Goal: Task Accomplishment & Management: Manage account settings

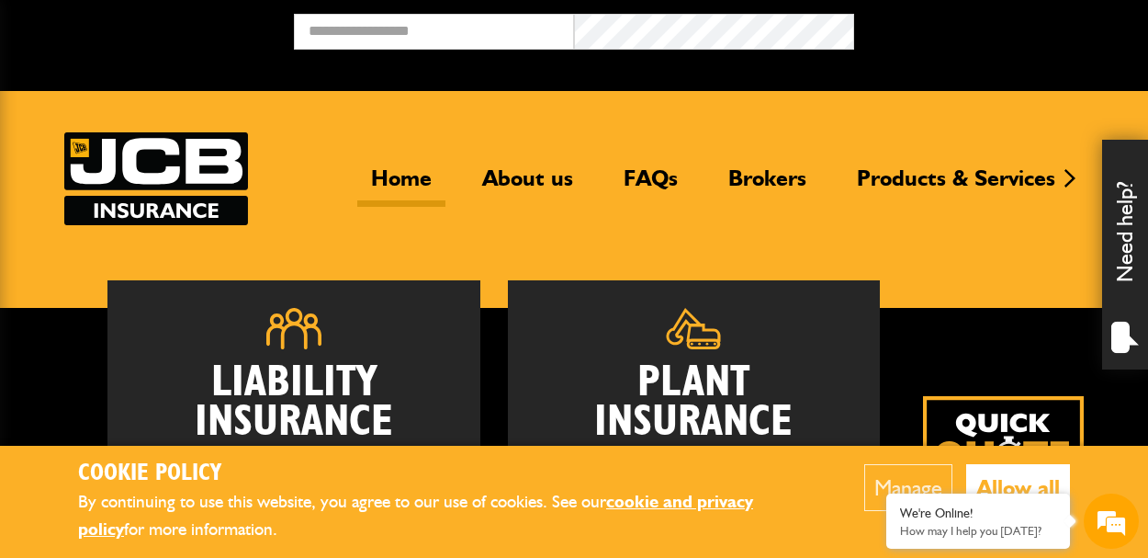
scroll to position [244, 0]
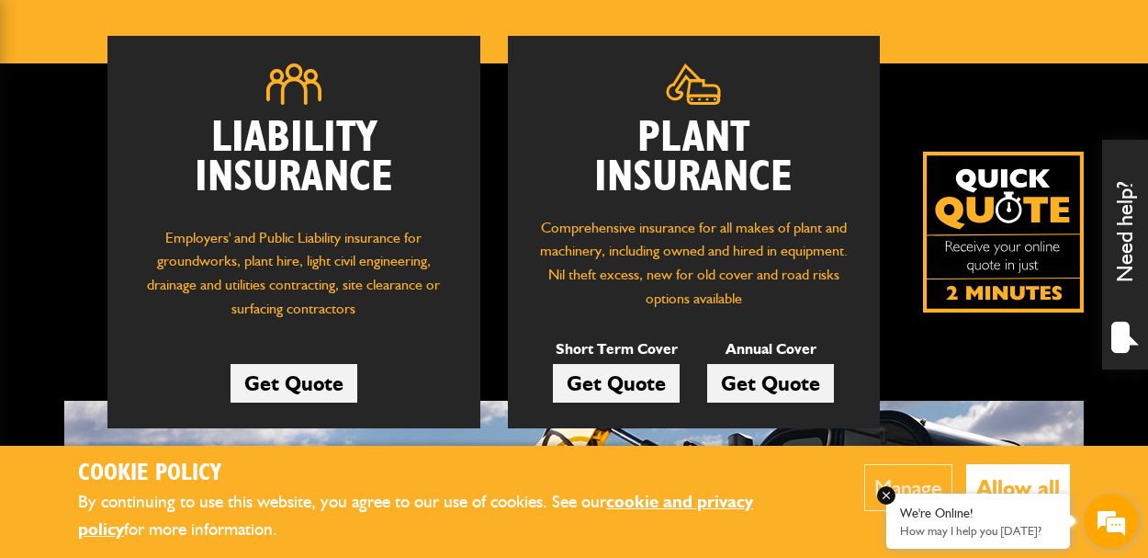
click at [1016, 498] on div "We're Online! How may I help you today?" at bounding box center [979, 520] width 184 height 55
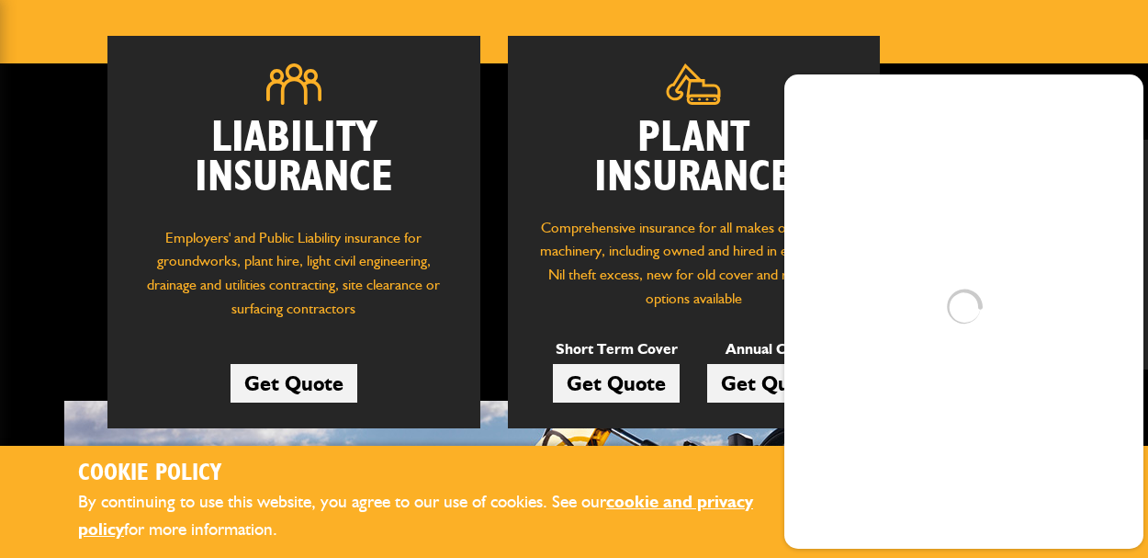
scroll to position [0, 0]
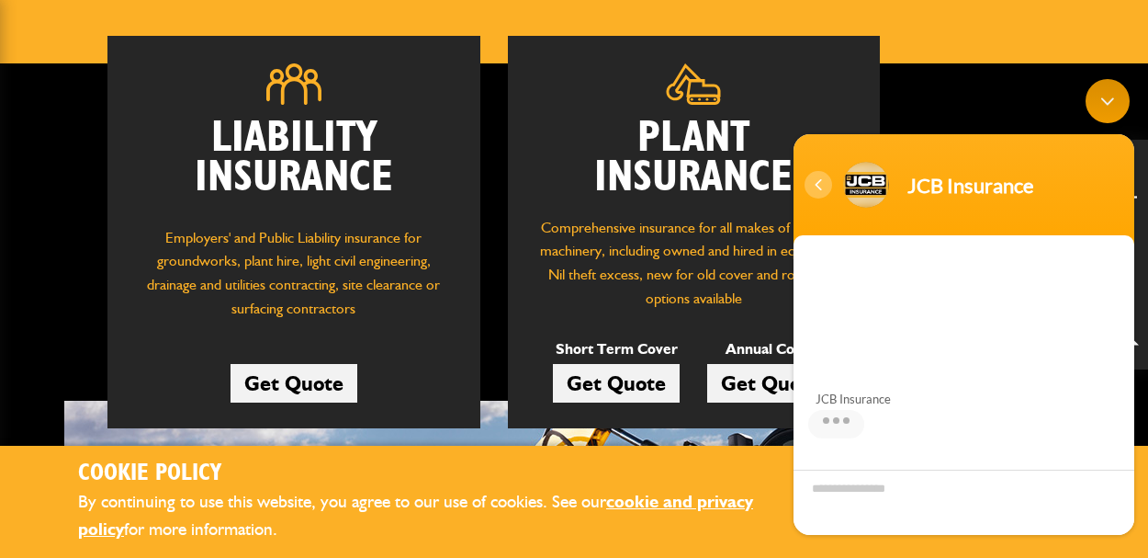
click at [820, 183] on div "Navigation go back" at bounding box center [819, 185] width 28 height 28
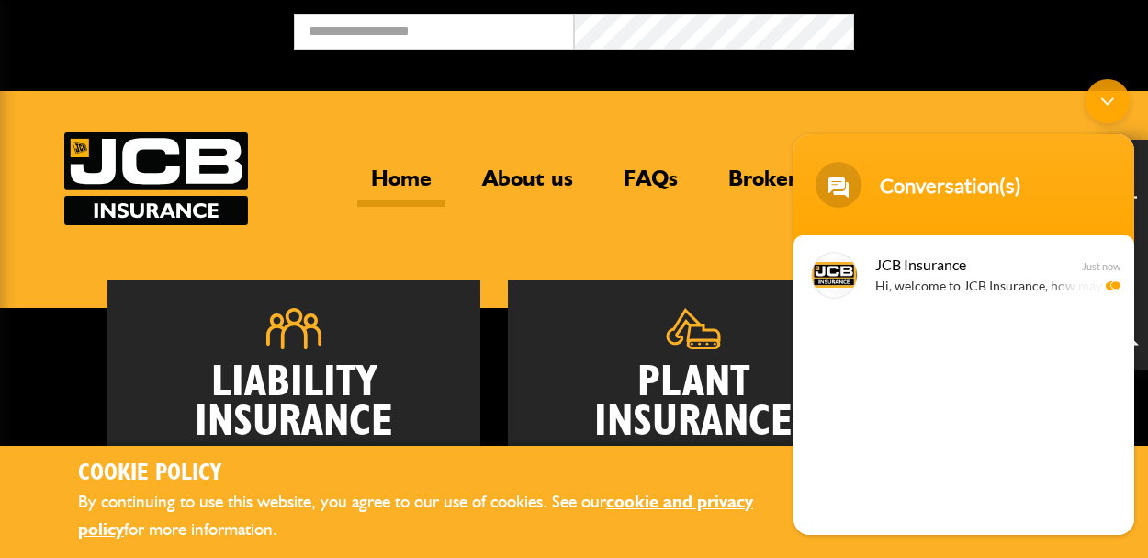
click at [1110, 98] on div "Minimize live chat window" at bounding box center [1108, 101] width 44 height 44
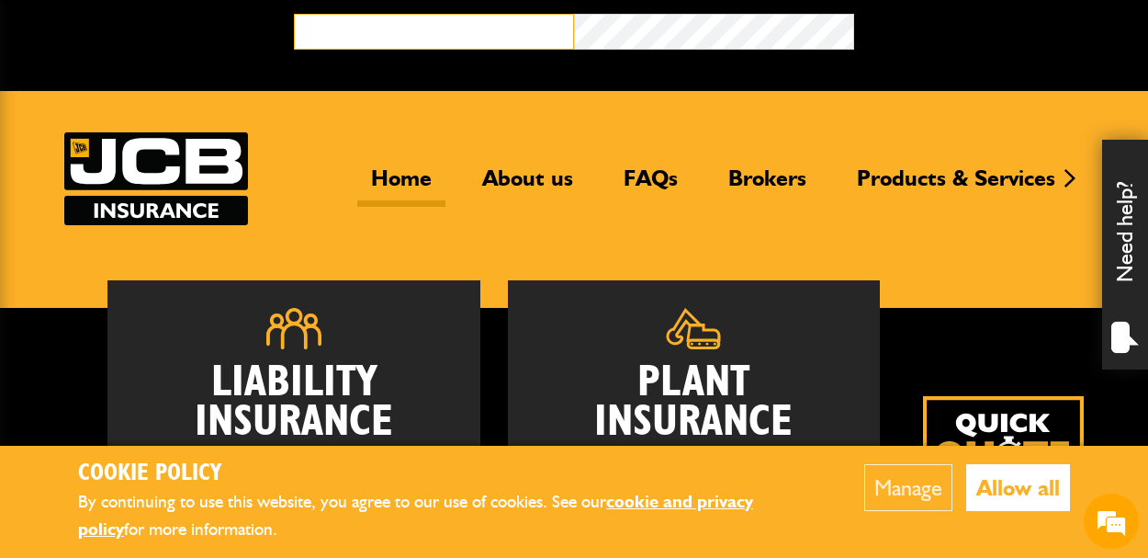
click at [522, 31] on input "email" at bounding box center [434, 32] width 280 height 36
type input "**********"
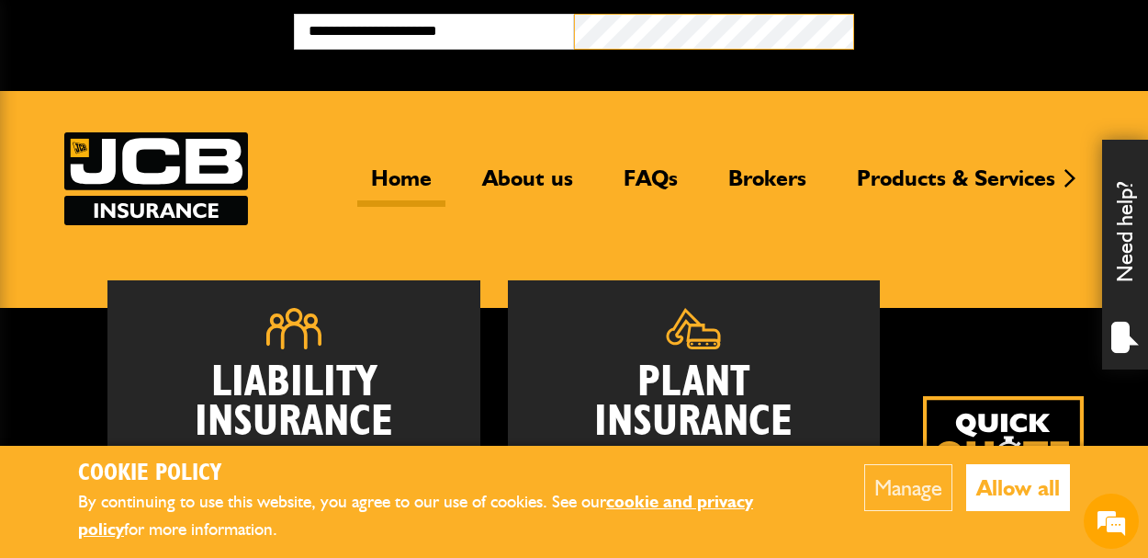
click at [854, 14] on button "Broker Login" at bounding box center [994, 28] width 280 height 28
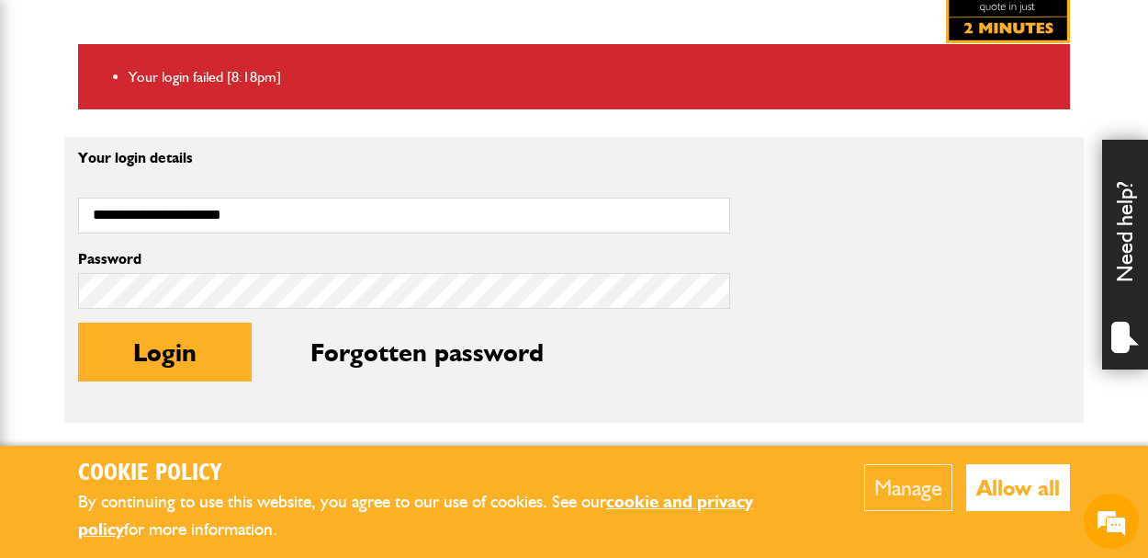
scroll to position [420, 0]
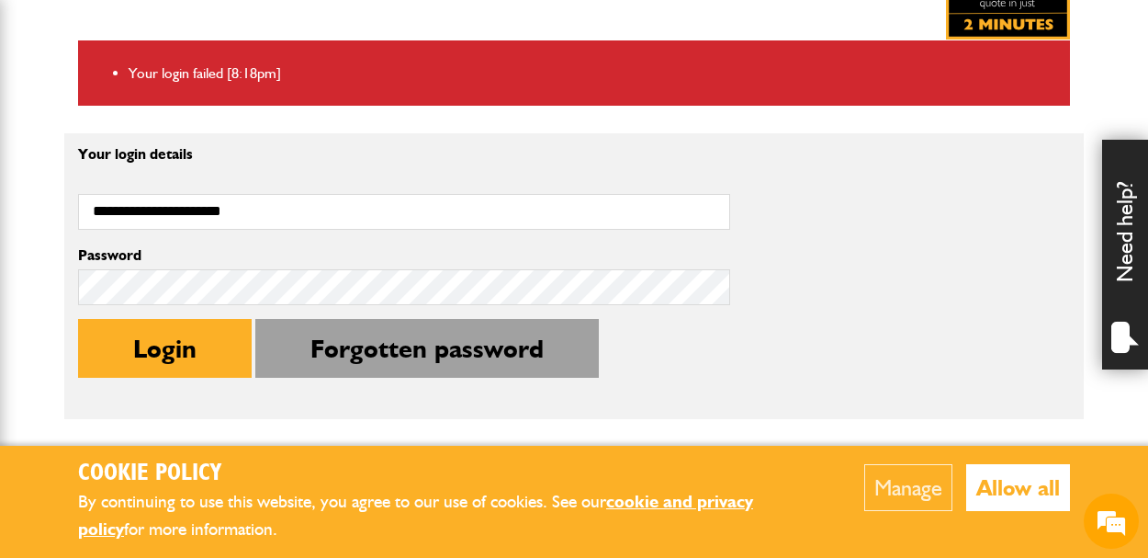
click at [326, 356] on button "Forgotten password" at bounding box center [427, 348] width 344 height 59
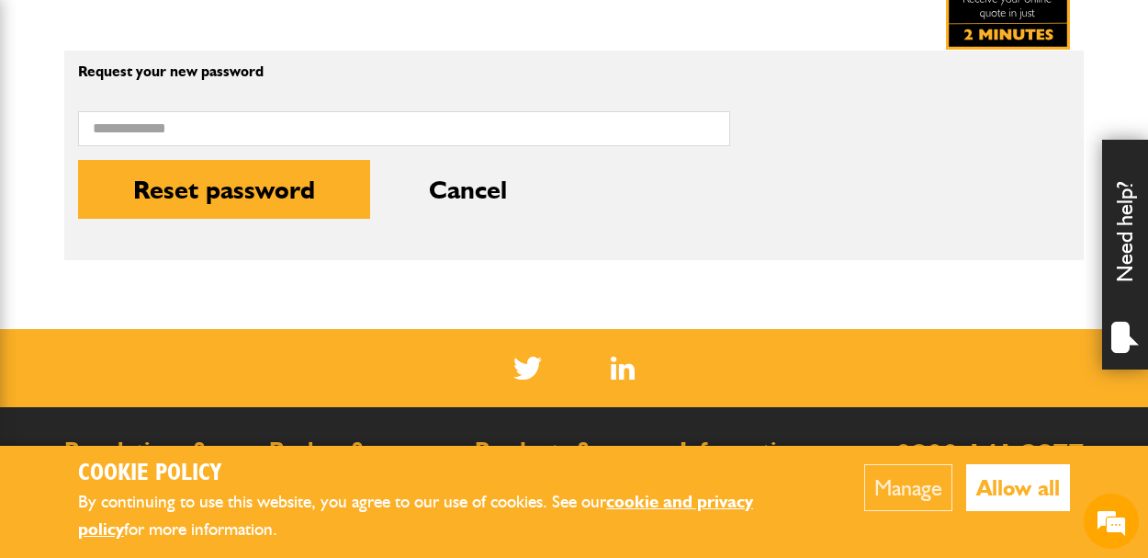
scroll to position [458, 0]
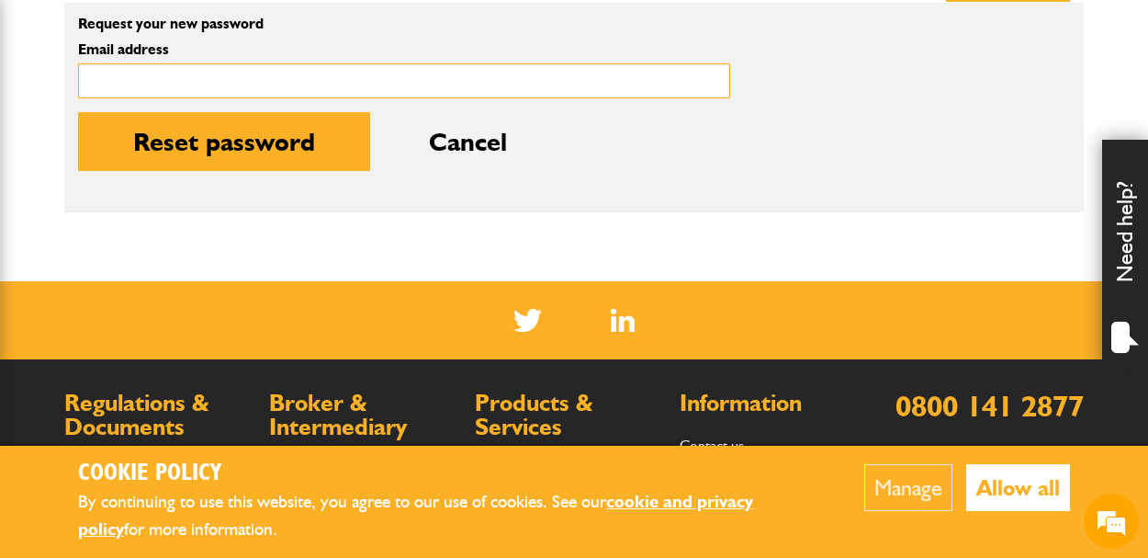
click at [328, 85] on input "Email address" at bounding box center [404, 81] width 652 height 36
type input "**********"
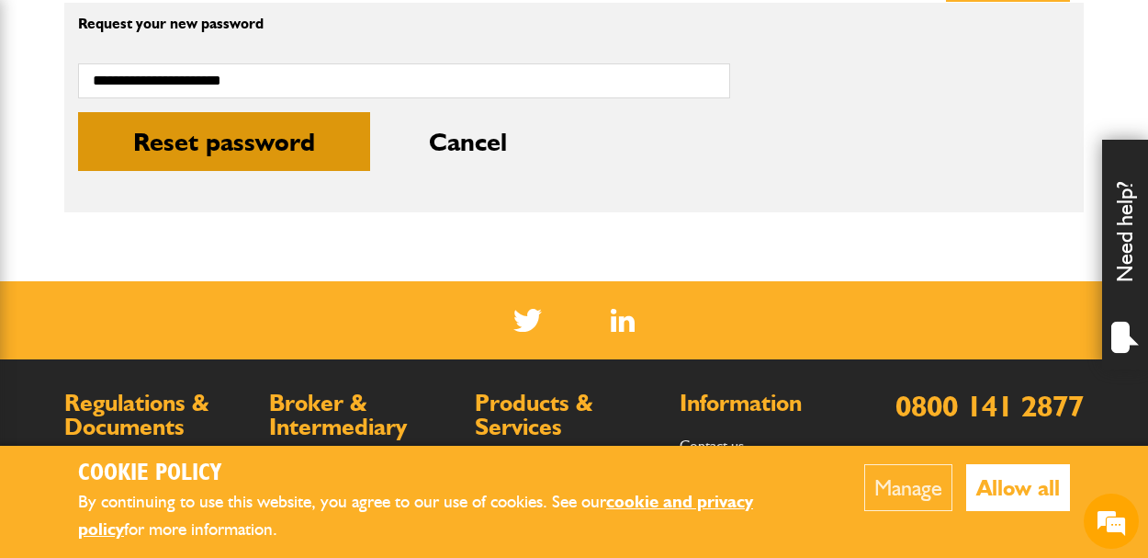
click at [309, 161] on button "Reset password" at bounding box center [224, 141] width 292 height 59
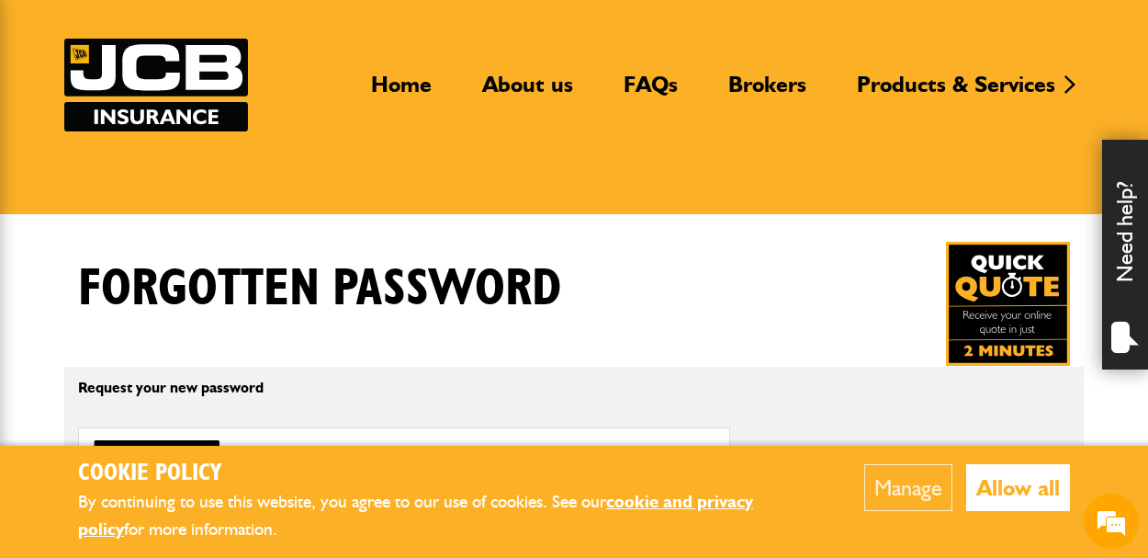
scroll to position [212, 0]
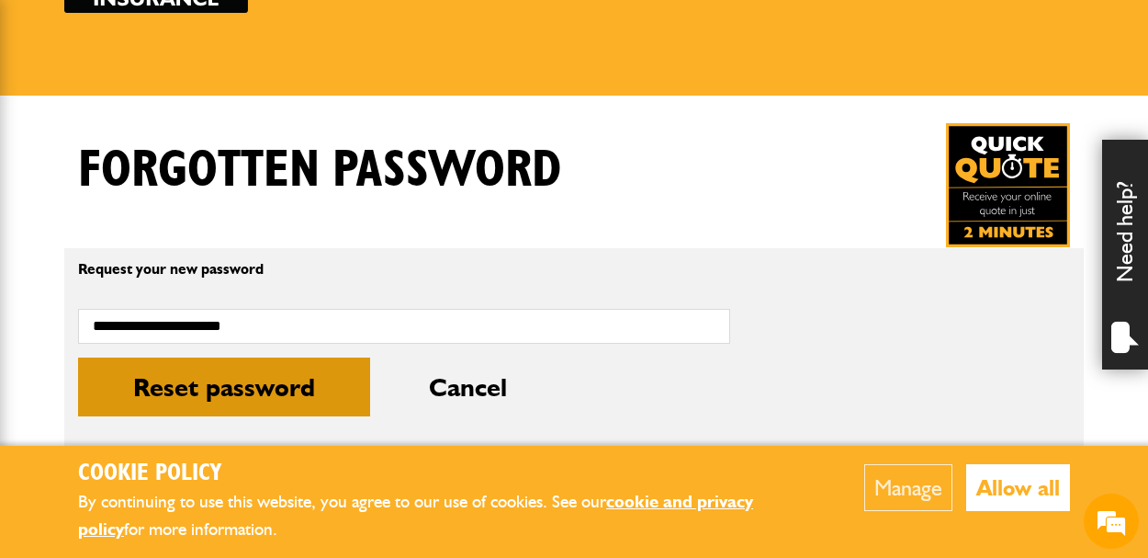
click at [223, 391] on button "Reset password" at bounding box center [224, 386] width 292 height 59
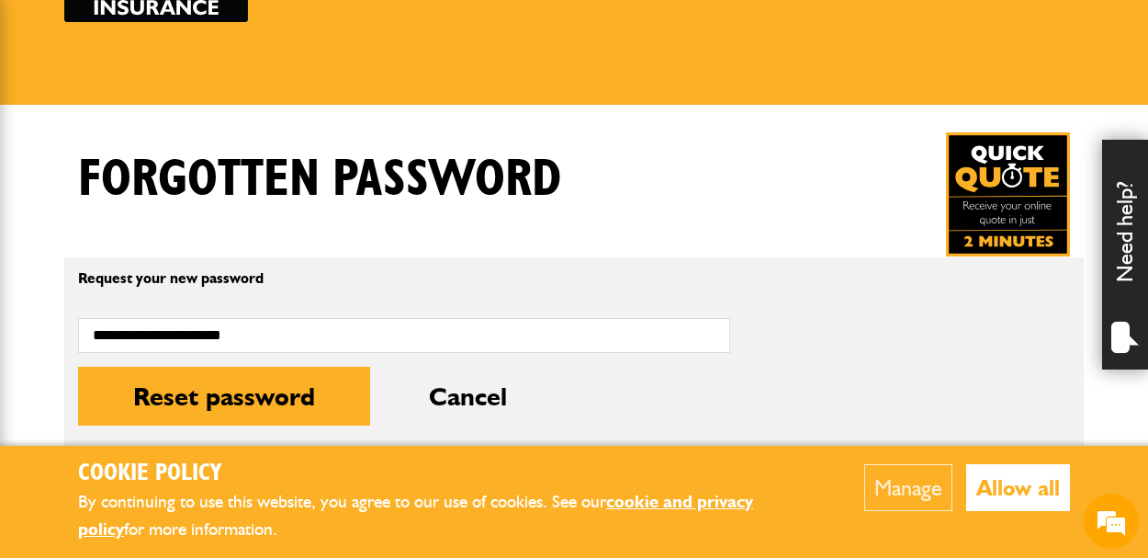
scroll to position [204, 0]
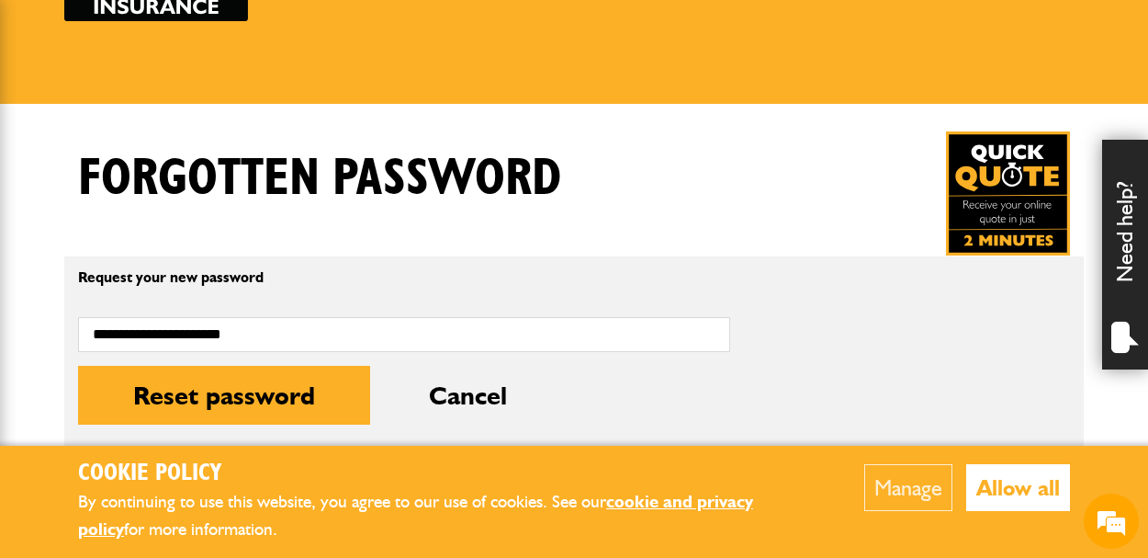
click at [1047, 481] on button "Allow all" at bounding box center [1019, 487] width 104 height 47
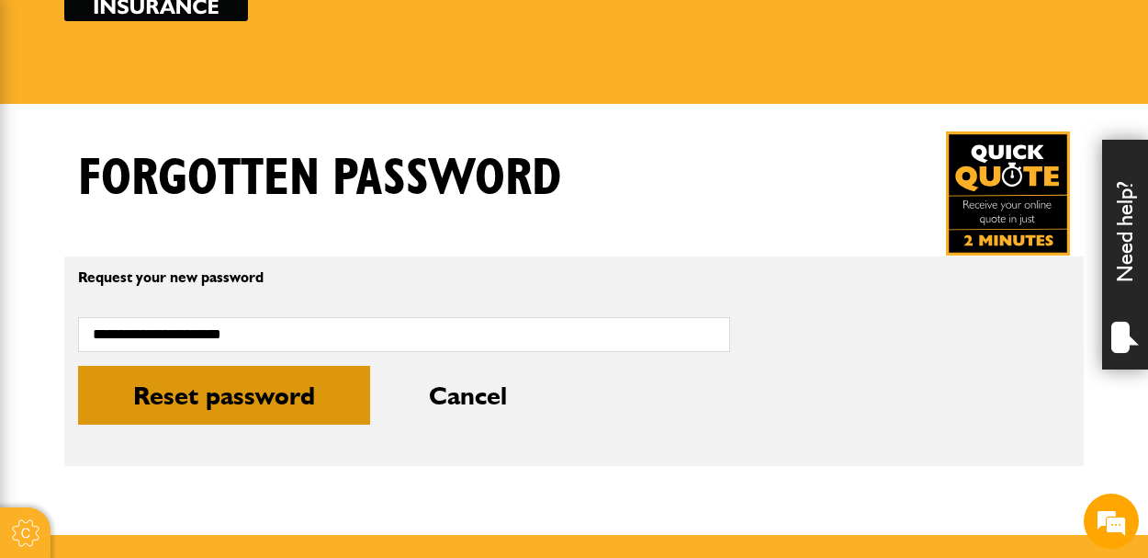
click at [161, 392] on button "Reset password" at bounding box center [224, 395] width 292 height 59
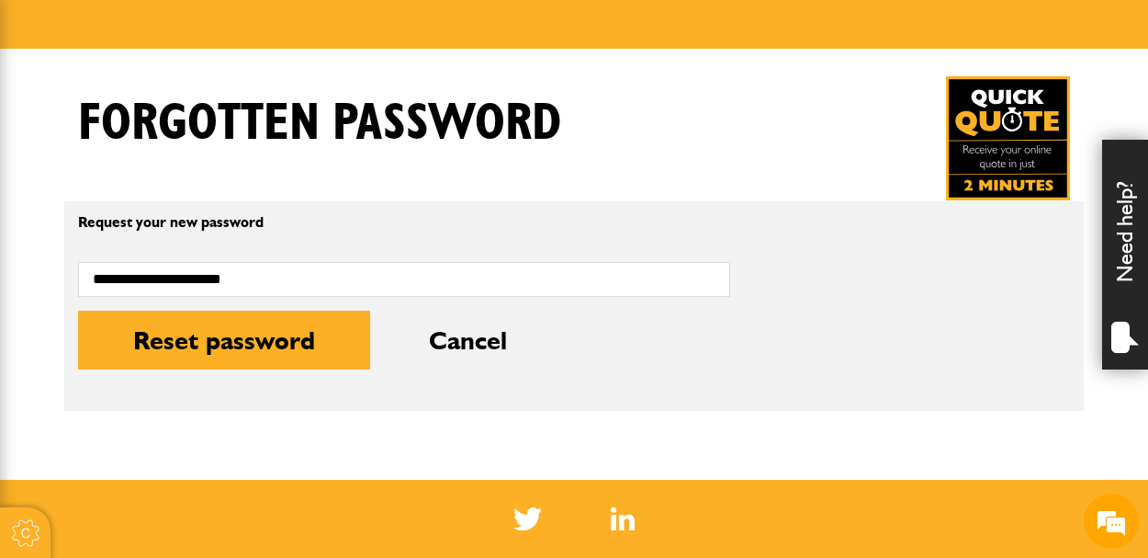
scroll to position [320, 0]
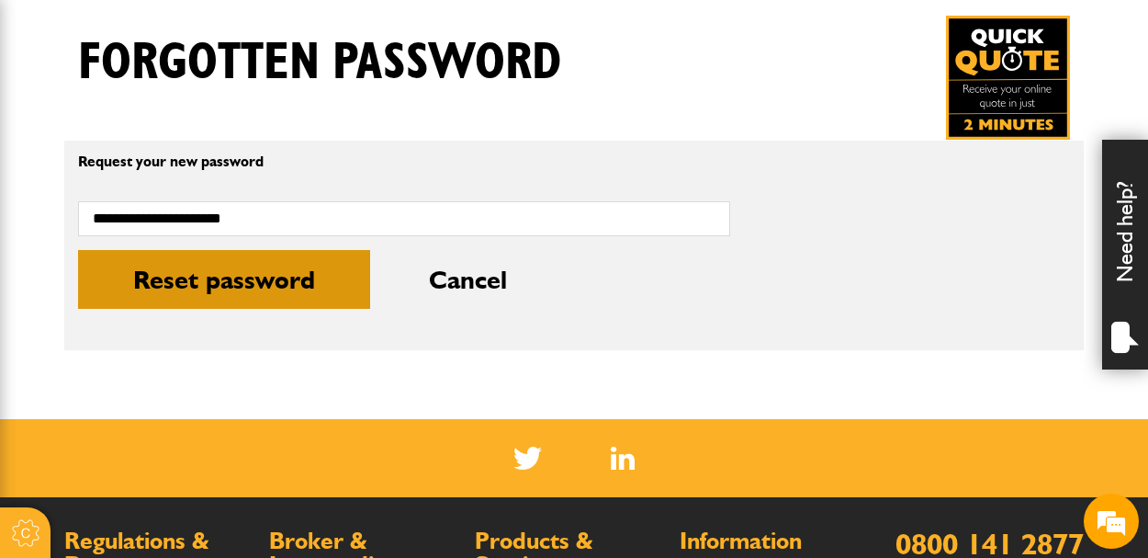
click at [247, 275] on button "Reset password" at bounding box center [224, 279] width 292 height 59
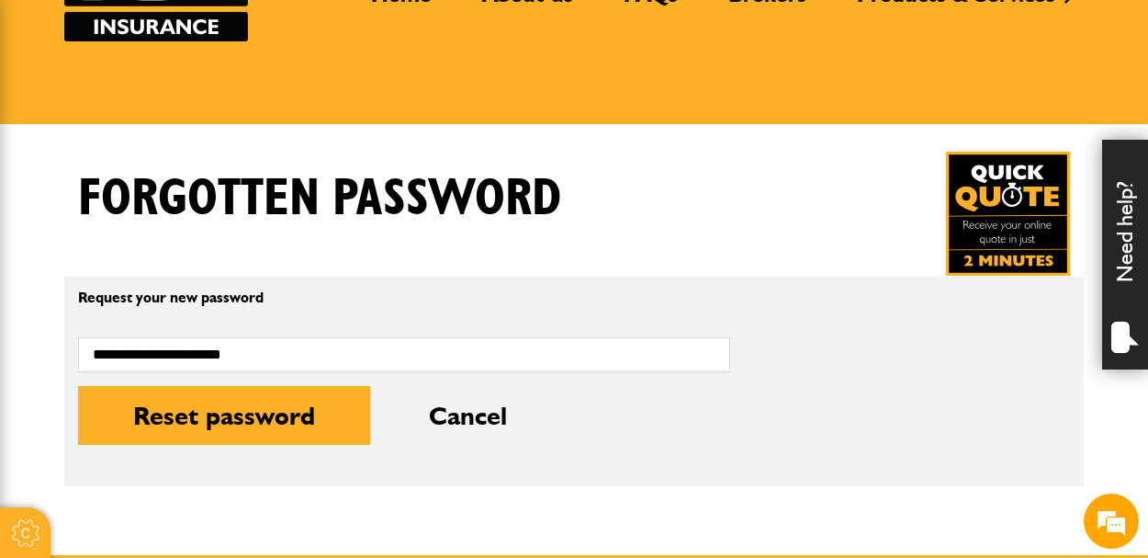
scroll to position [310, 0]
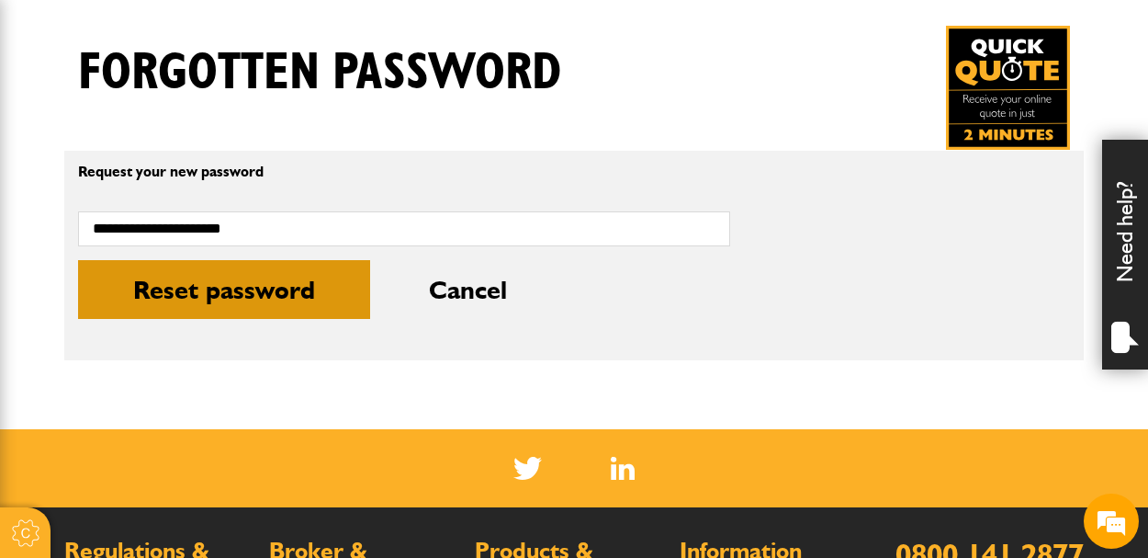
click at [258, 313] on button "Reset password" at bounding box center [224, 289] width 292 height 59
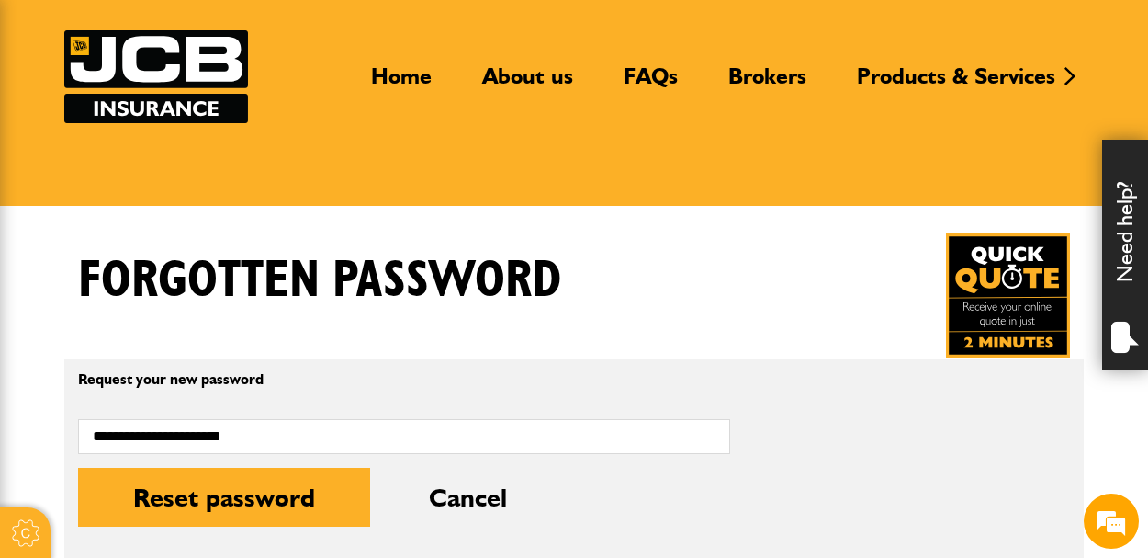
scroll to position [143, 0]
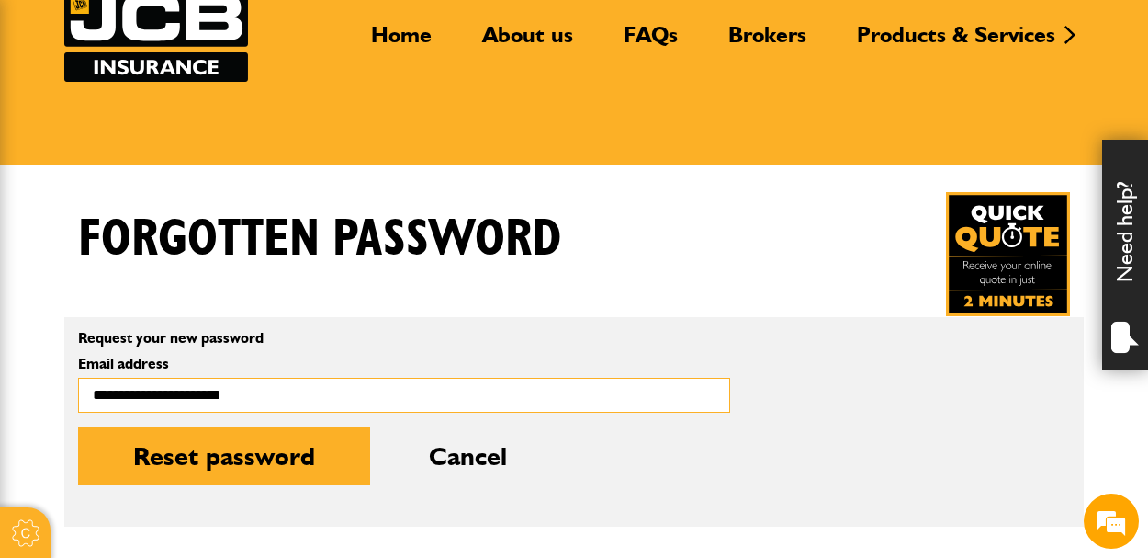
click at [95, 399] on input "**********" at bounding box center [404, 396] width 652 height 36
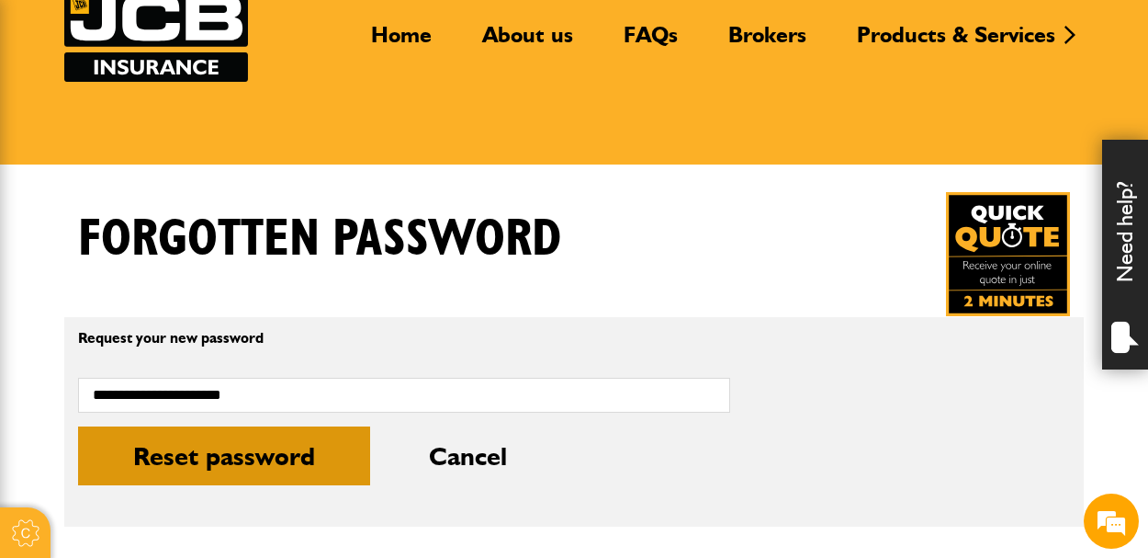
click at [138, 464] on button "Reset password" at bounding box center [224, 455] width 292 height 59
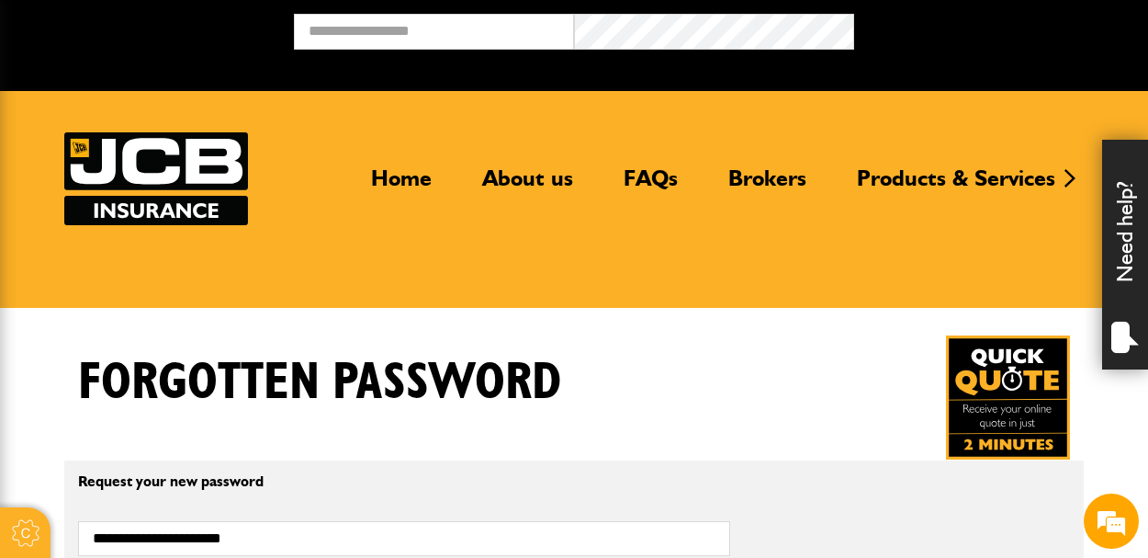
click at [138, 463] on fieldset "**********" at bounding box center [574, 565] width 1020 height 210
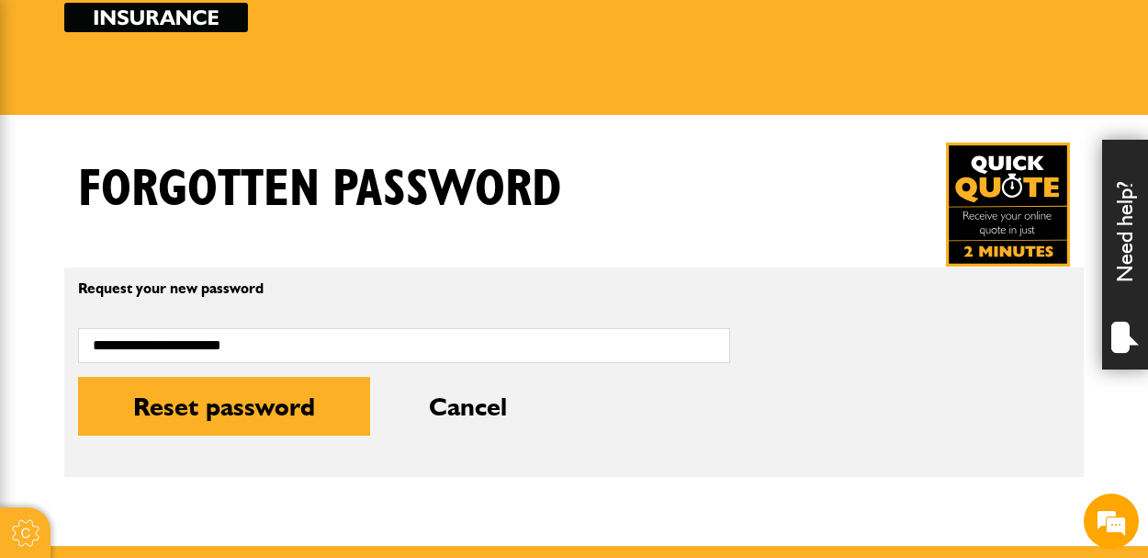
scroll to position [201, 0]
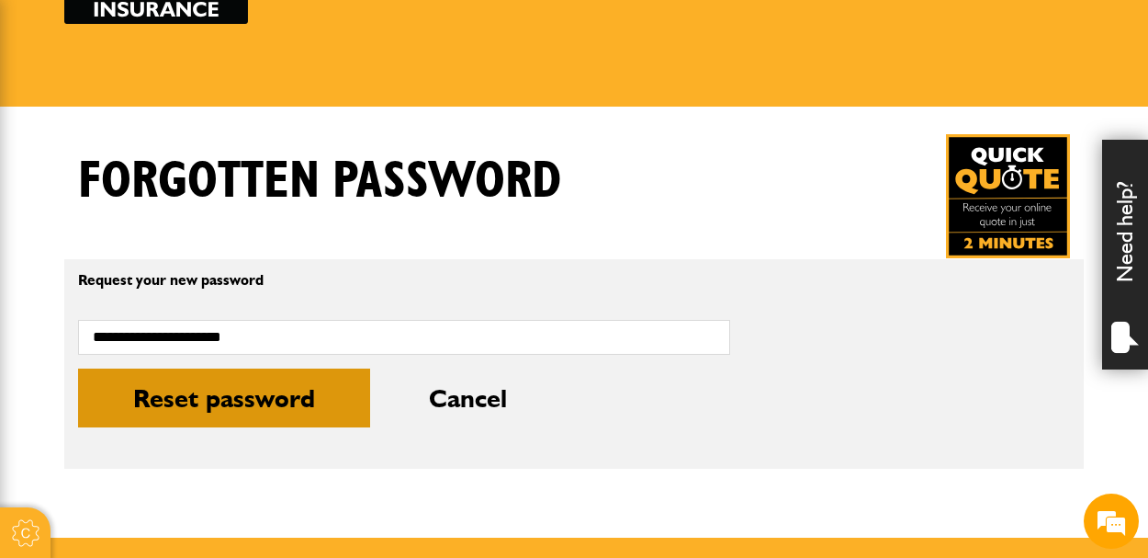
click at [340, 403] on button "Reset password" at bounding box center [224, 397] width 292 height 59
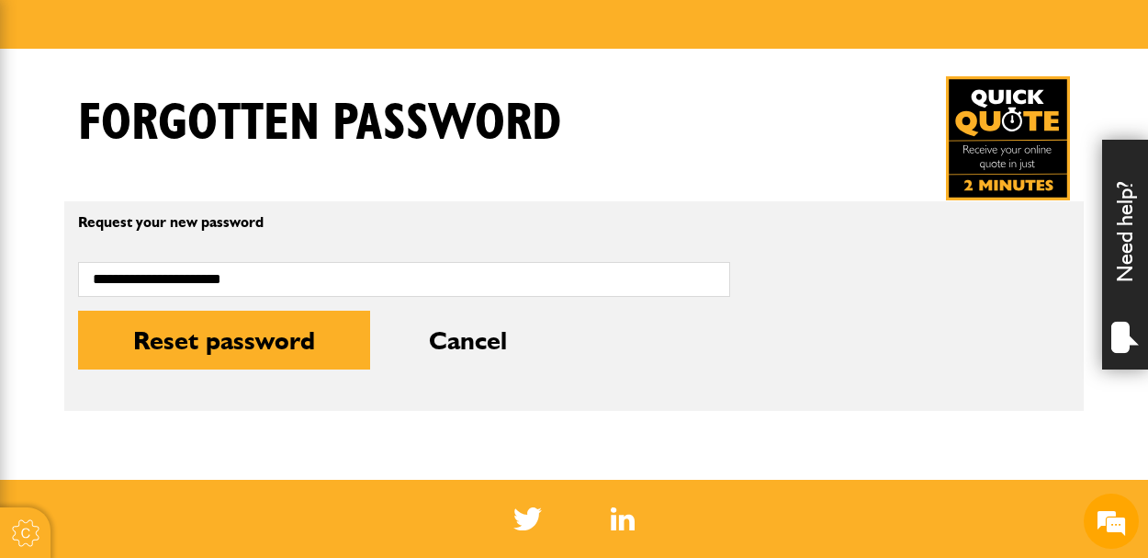
scroll to position [279, 0]
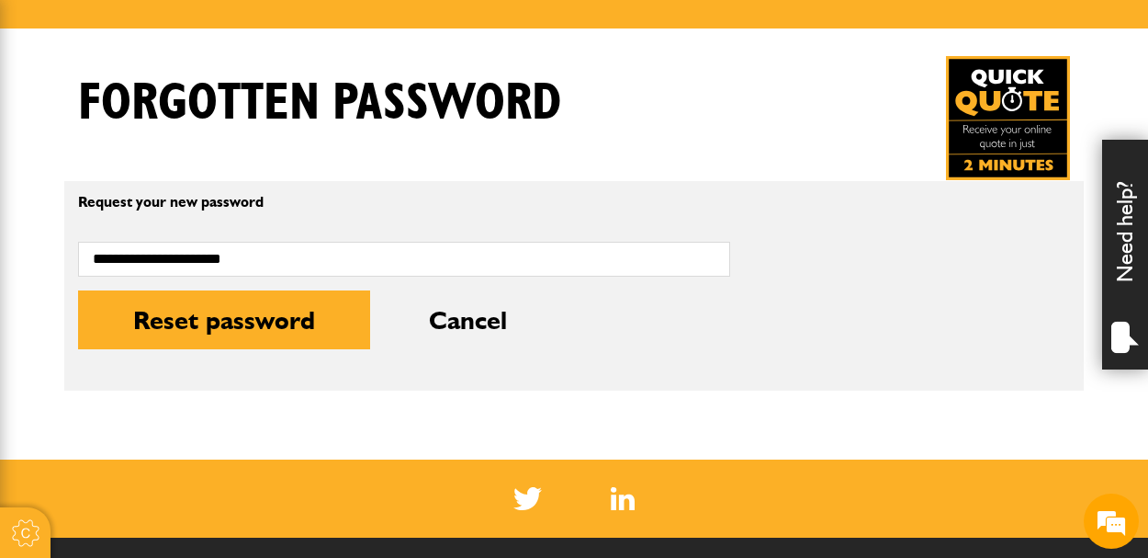
click at [1130, 198] on div "Need help?" at bounding box center [1126, 255] width 46 height 230
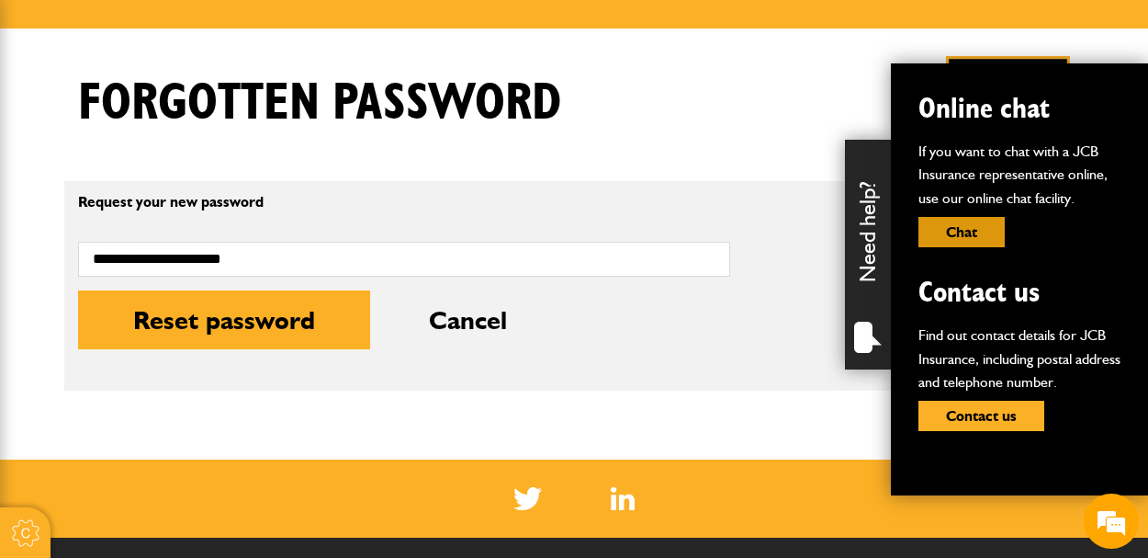
click at [980, 235] on button "Chat" at bounding box center [962, 232] width 86 height 30
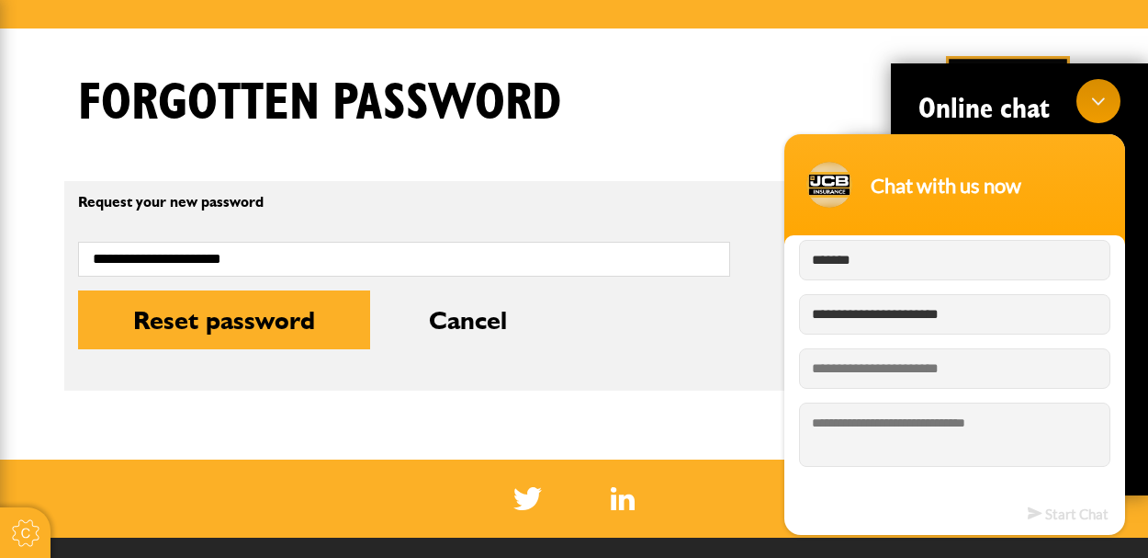
click at [1107, 88] on div "Minimize live chat window" at bounding box center [1099, 101] width 44 height 44
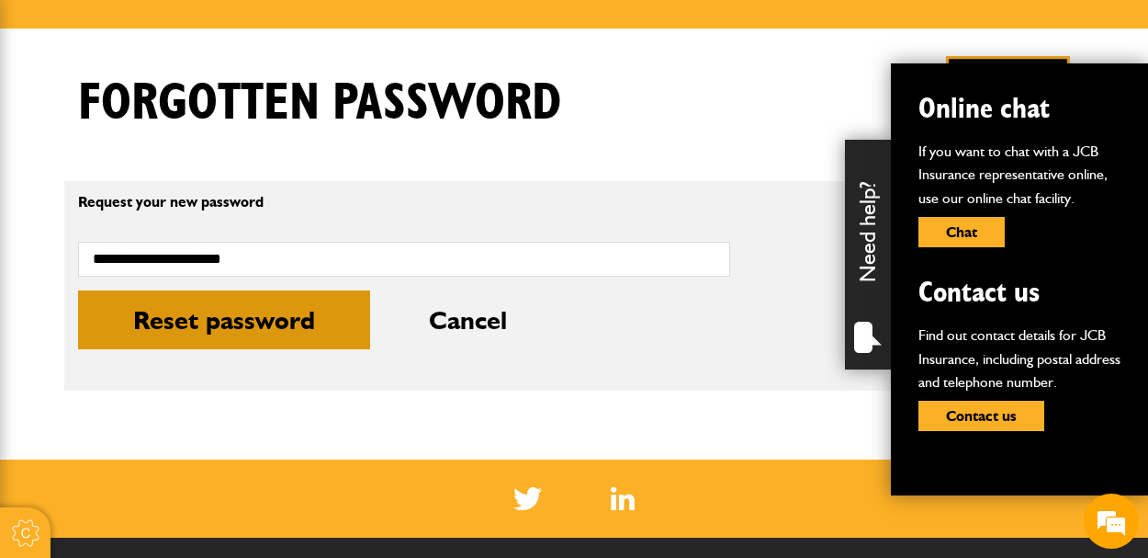
click at [196, 315] on button "Reset password" at bounding box center [224, 319] width 292 height 59
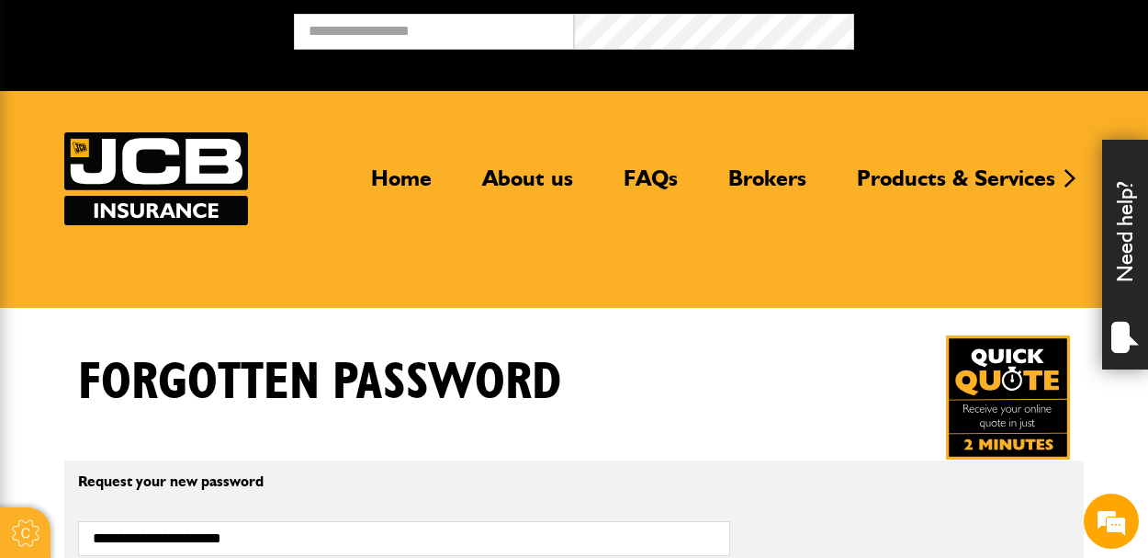
click at [187, 170] on img at bounding box center [156, 178] width 184 height 93
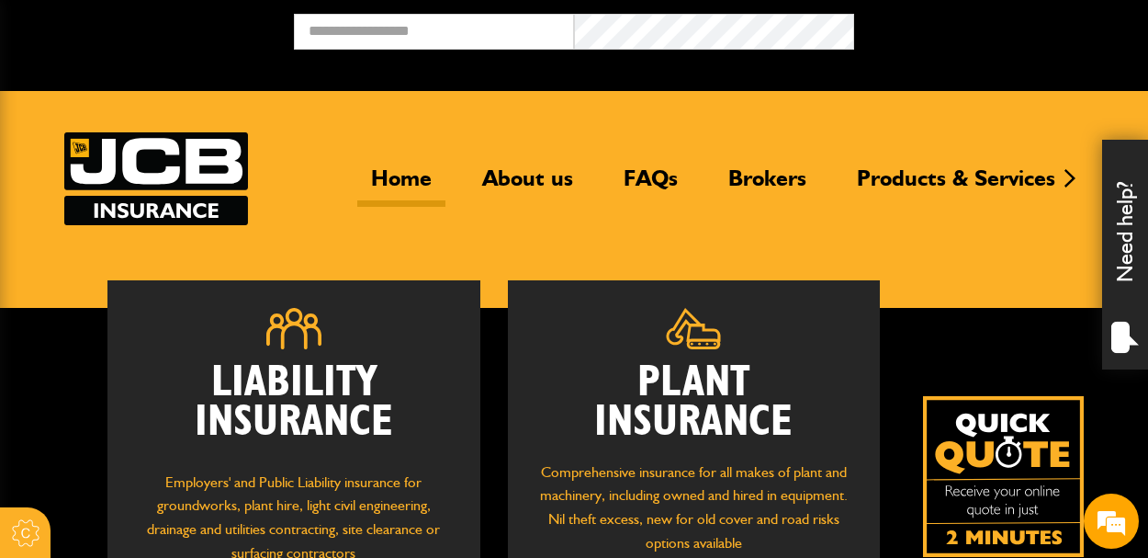
click at [396, 178] on link "Home" at bounding box center [401, 185] width 88 height 42
